Goal: Contribute content: Add original content to the website for others to see

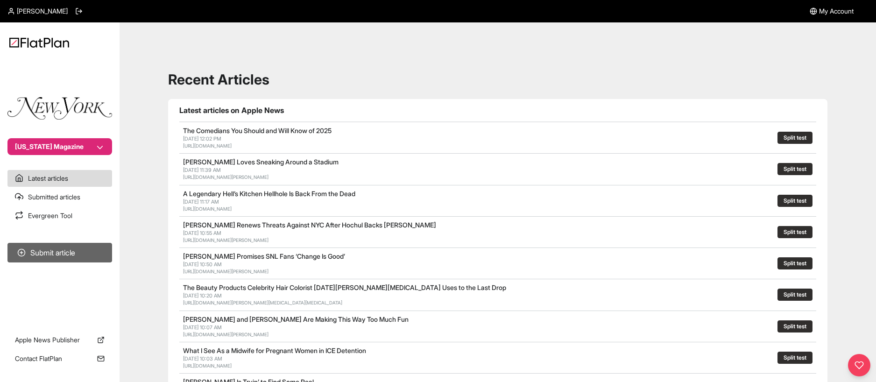
click at [49, 250] on button "Submit article" at bounding box center [59, 253] width 105 height 20
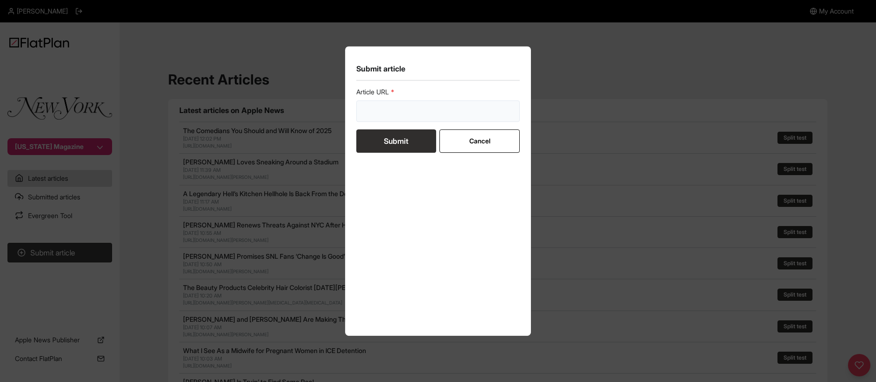
click at [390, 112] on input "url" at bounding box center [437, 110] width 163 height 21
paste input "[URL][DOMAIN_NAME]"
type input "[URL][DOMAIN_NAME]"
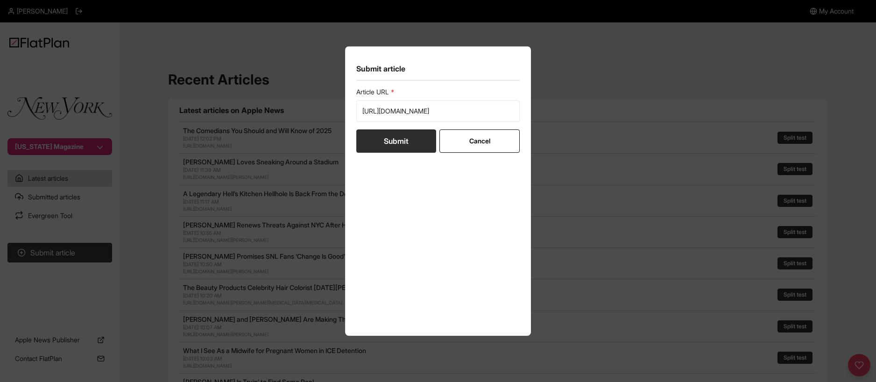
click at [390, 141] on button "Submit" at bounding box center [396, 140] width 80 height 23
